Goal: Find specific page/section: Find specific page/section

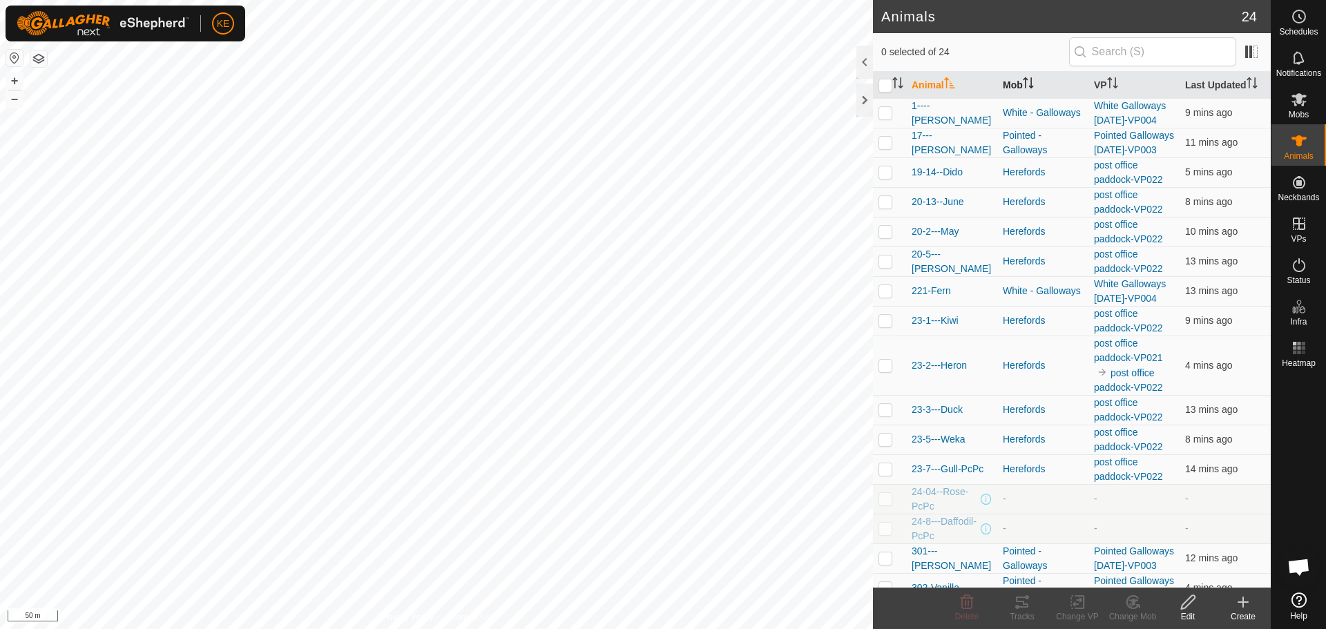
click at [1011, 80] on th "Mob" at bounding box center [1042, 85] width 91 height 27
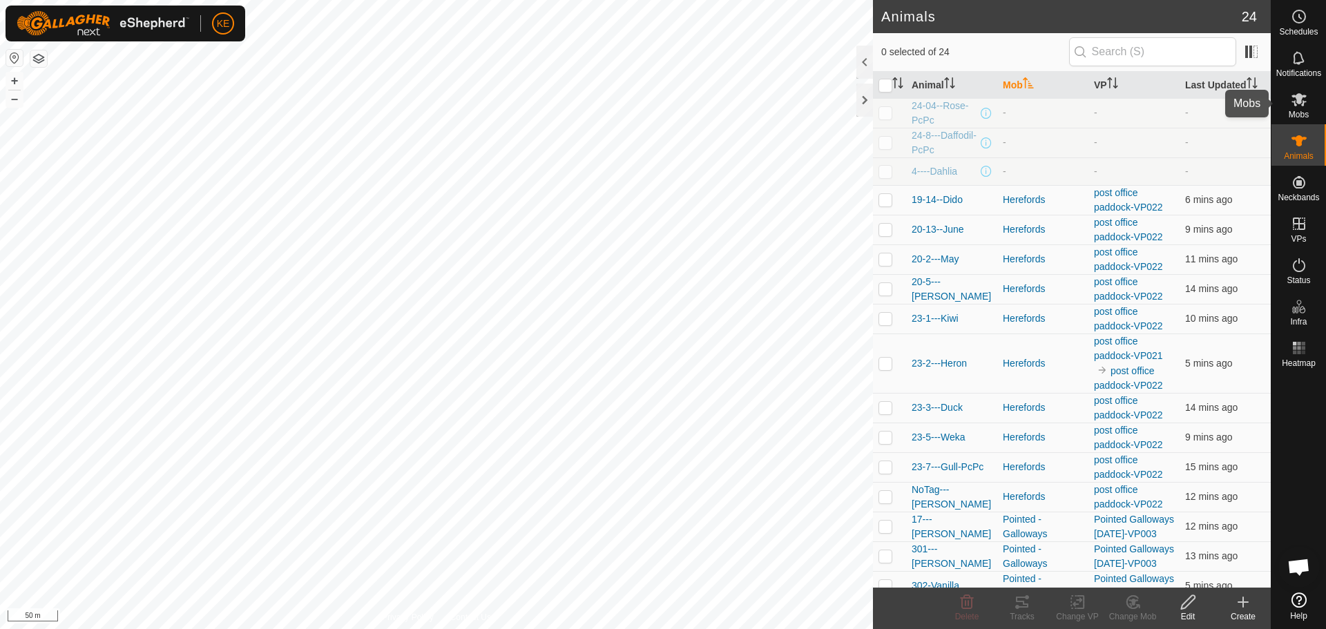
click at [1301, 108] on es-mob-svg-icon at bounding box center [1299, 99] width 25 height 22
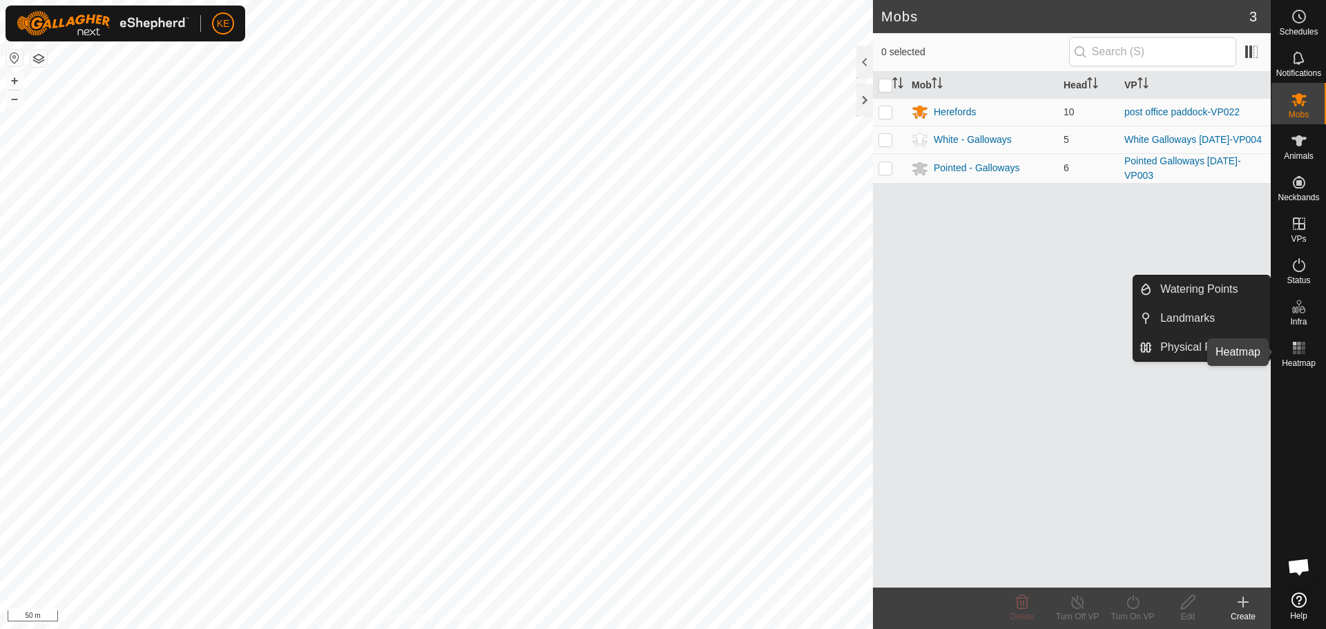
click at [1301, 353] on rect at bounding box center [1298, 352] width 3 height 3
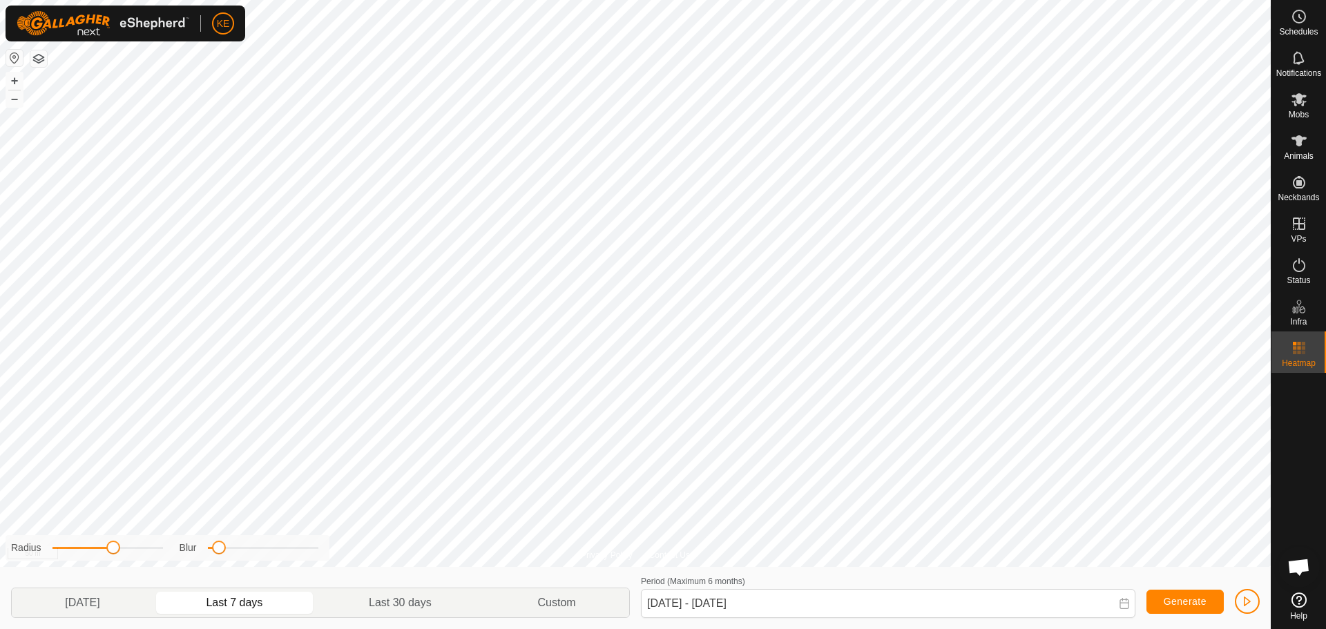
click at [251, 604] on p-togglebutton "Last 7 days" at bounding box center [234, 602] width 163 height 29
click at [82, 600] on p-togglebutton "Yesterday" at bounding box center [83, 602] width 142 height 29
click at [244, 603] on p-togglebutton "Last 7 days" at bounding box center [234, 602] width 163 height 29
click at [400, 603] on p-togglebutton "Last 30 days" at bounding box center [400, 602] width 169 height 29
type input "28 Aug, 2025 - 26 Sep, 2025"
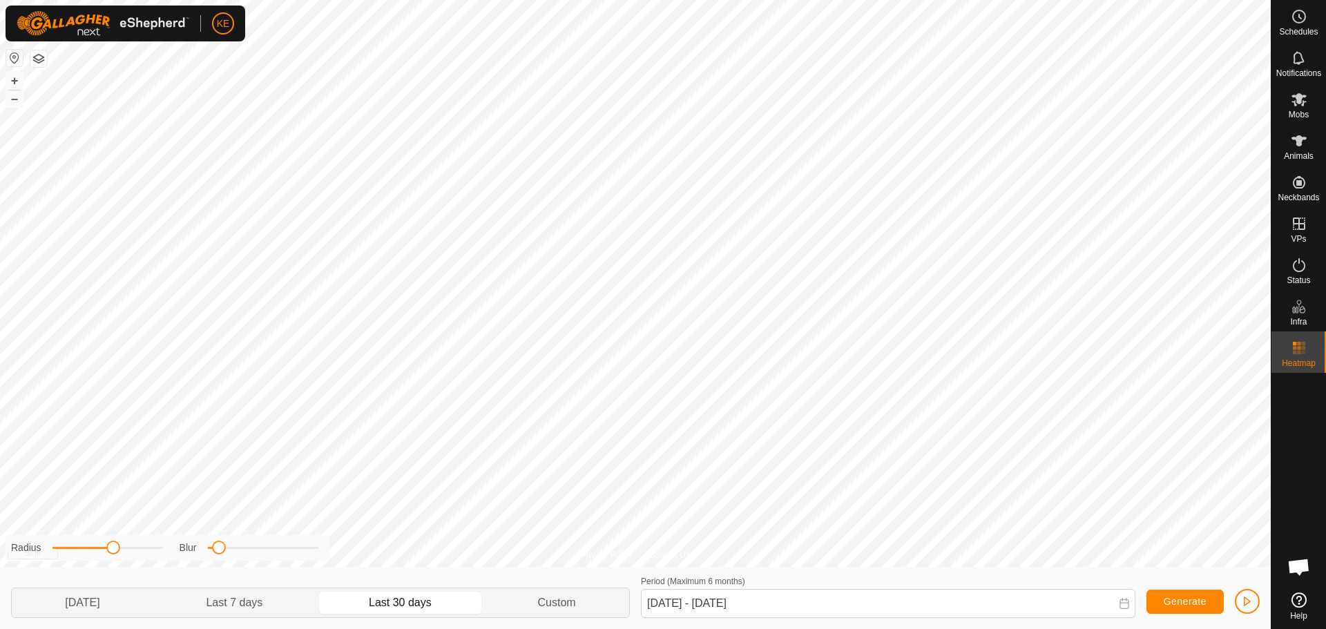
click at [400, 603] on p-togglebutton "Last 30 days" at bounding box center [400, 602] width 169 height 29
click at [1241, 606] on button "button" at bounding box center [1247, 601] width 25 height 25
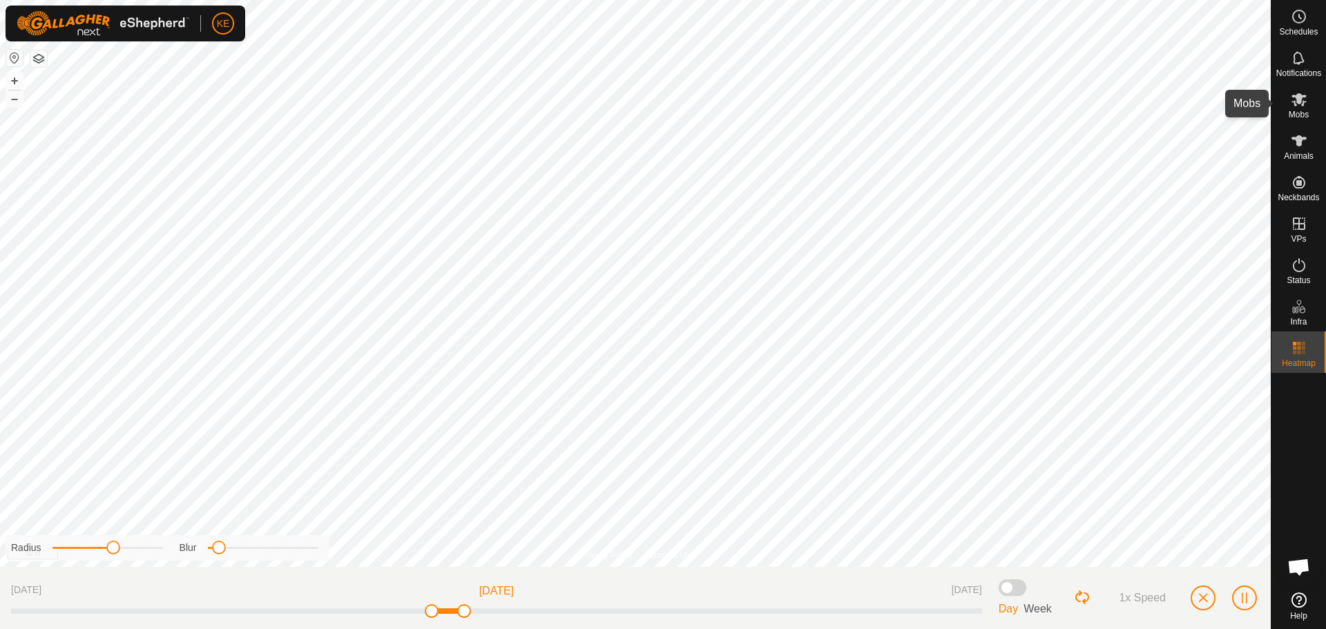
click at [1299, 101] on icon at bounding box center [1299, 99] width 15 height 13
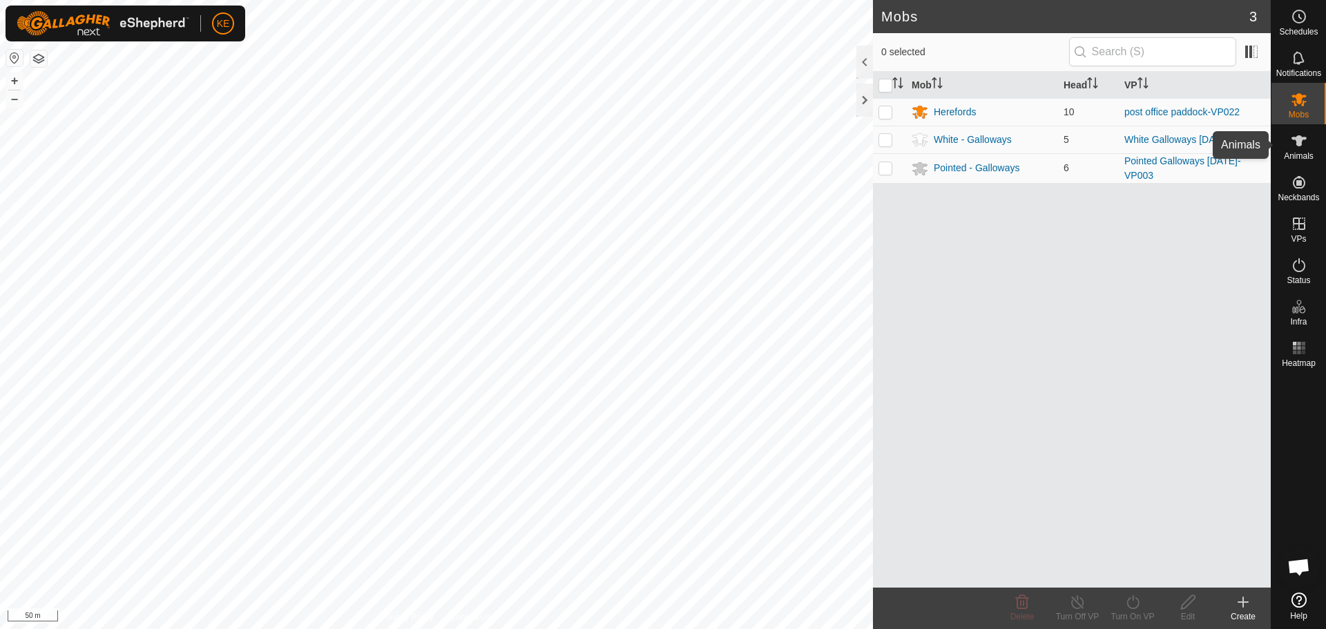
click at [1304, 143] on icon at bounding box center [1299, 141] width 17 height 17
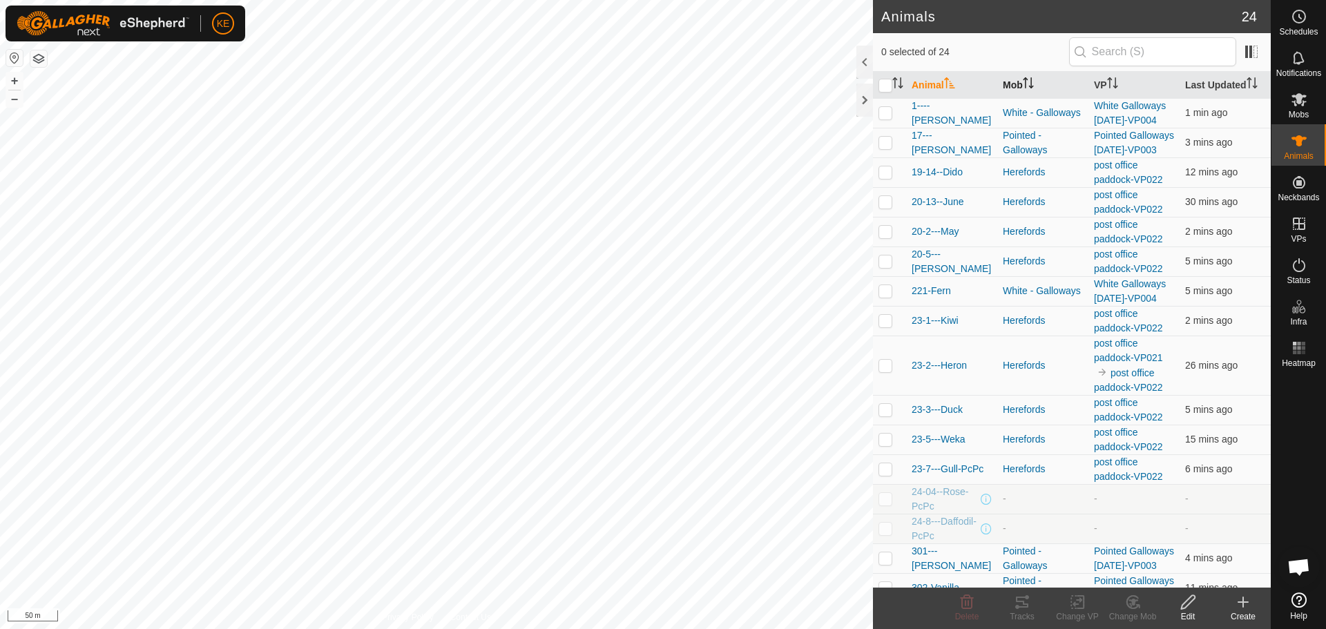
click at [1024, 82] on icon "Activate to sort" at bounding box center [1028, 82] width 11 height 11
